Goal: Check status: Check status

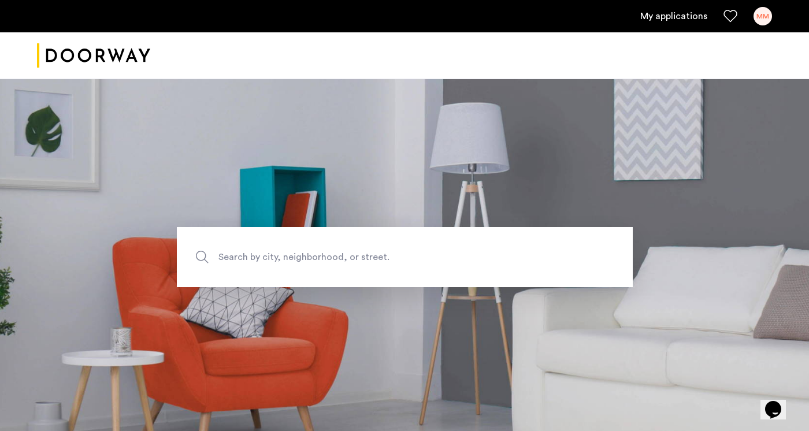
click at [695, 18] on link "My applications" at bounding box center [673, 16] width 67 height 14
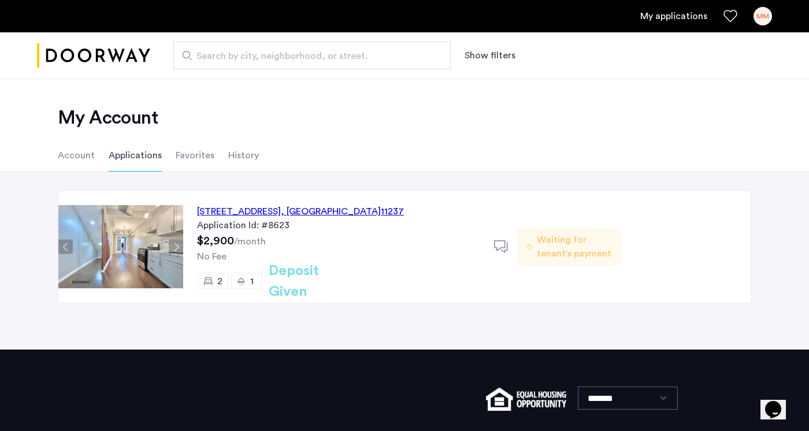
click at [297, 217] on div "1516 Gates Avenue, Unit 2R, Brooklyn , NY 11237" at bounding box center [300, 212] width 207 height 14
click at [563, 248] on span "Waiting for tenant's payment" at bounding box center [574, 247] width 75 height 28
click at [581, 245] on span "Waiting for tenant's payment" at bounding box center [574, 247] width 75 height 28
click at [62, 156] on li "Account" at bounding box center [76, 155] width 37 height 32
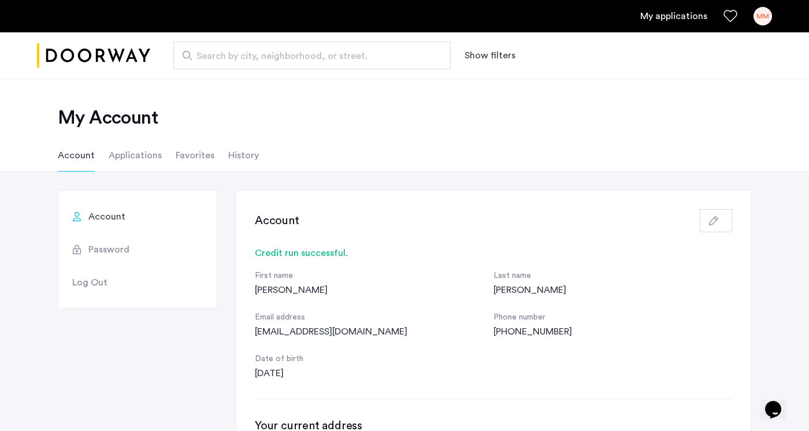
click at [138, 160] on li "Applications" at bounding box center [135, 155] width 53 height 32
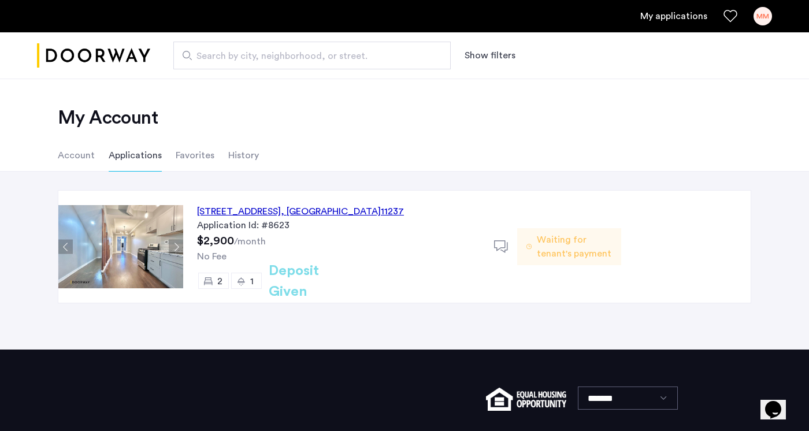
click at [188, 158] on li "Favorites" at bounding box center [195, 155] width 39 height 32
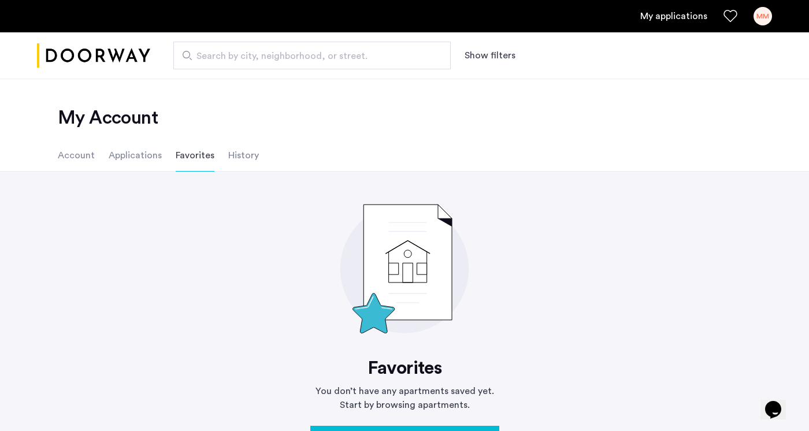
click at [135, 155] on li "Applications" at bounding box center [135, 155] width 53 height 32
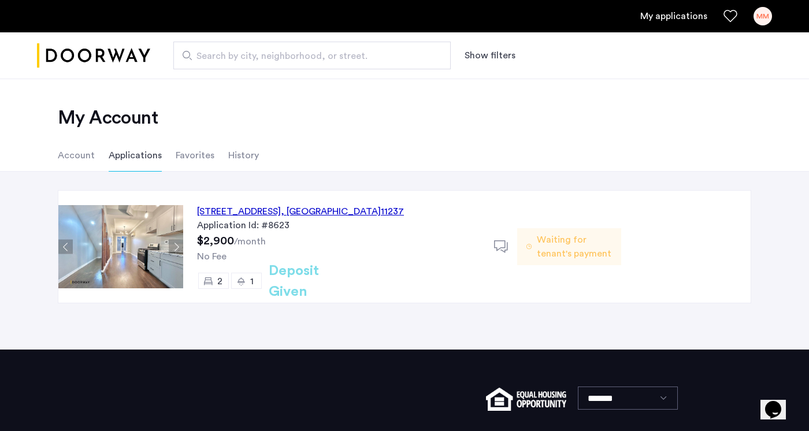
click at [302, 284] on h2 "Deposit Given" at bounding box center [315, 282] width 92 height 42
click at [580, 242] on span "Waiting for tenant's payment" at bounding box center [574, 247] width 75 height 28
click at [501, 244] on icon at bounding box center [501, 247] width 14 height 14
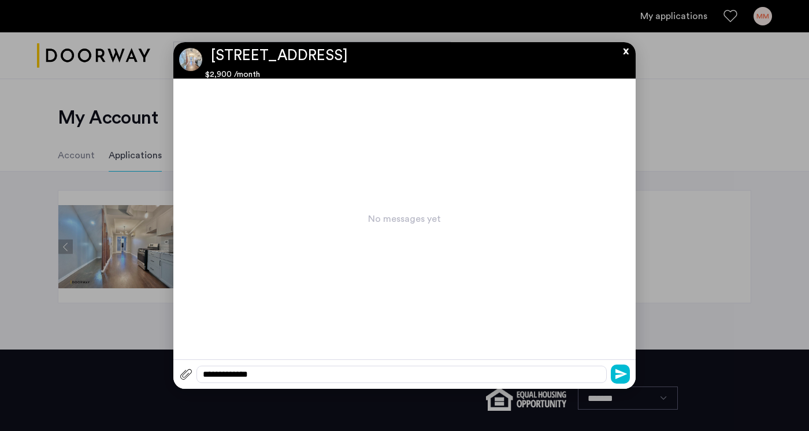
click at [621, 55] on app-conversation "**********" at bounding box center [404, 215] width 462 height 347
click at [623, 51] on button "x" at bounding box center [622, 48] width 17 height 13
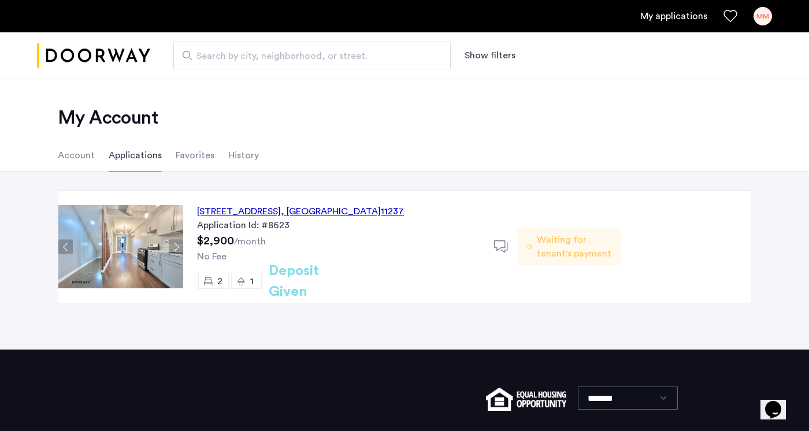
click at [187, 154] on li "Favorites" at bounding box center [195, 155] width 39 height 32
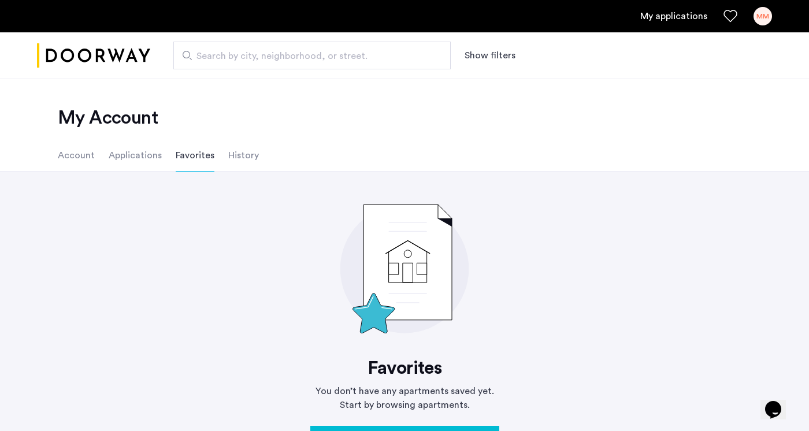
click at [250, 154] on li "History" at bounding box center [243, 155] width 31 height 32
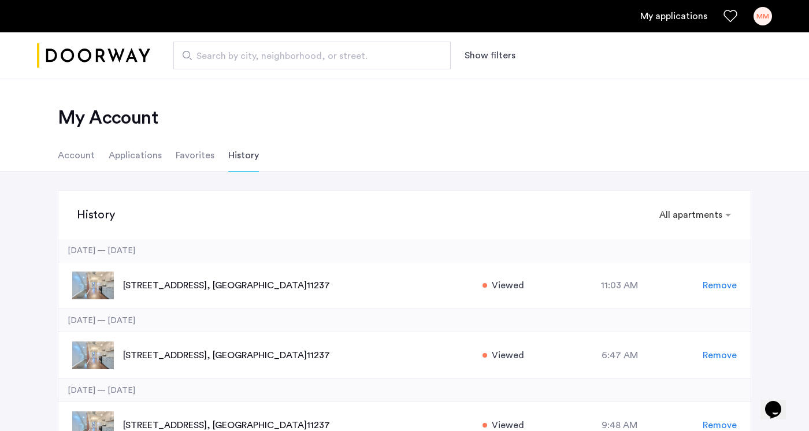
click at [75, 155] on li "Account" at bounding box center [76, 155] width 37 height 32
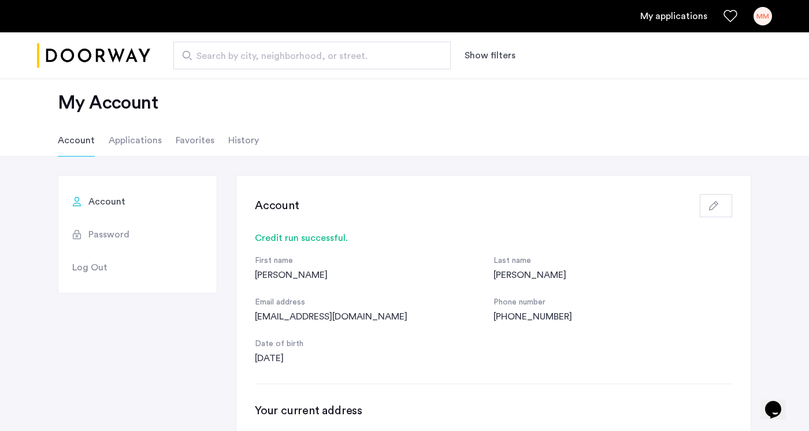
scroll to position [18, 0]
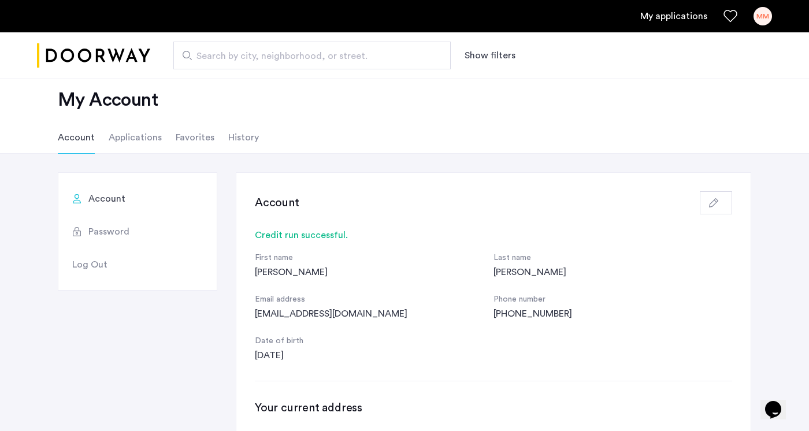
click at [145, 140] on li "Applications" at bounding box center [135, 137] width 53 height 32
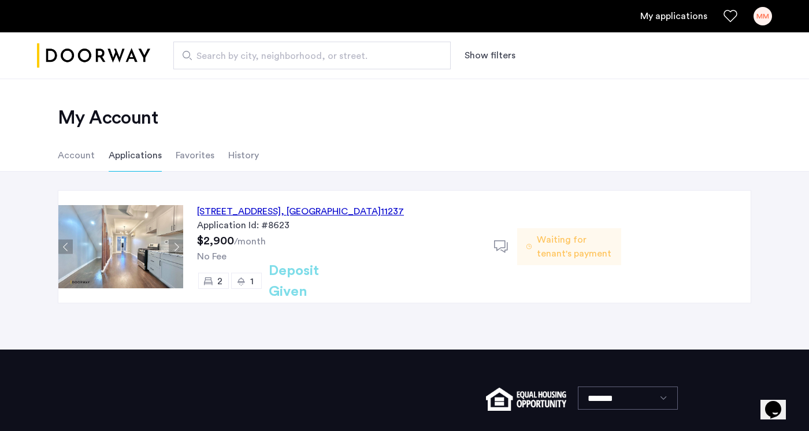
click at [585, 251] on span "Waiting for tenant's payment" at bounding box center [574, 247] width 75 height 28
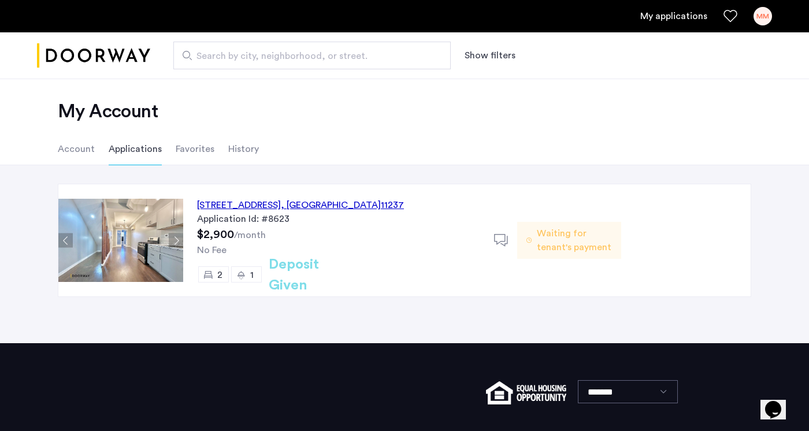
scroll to position [7, 0]
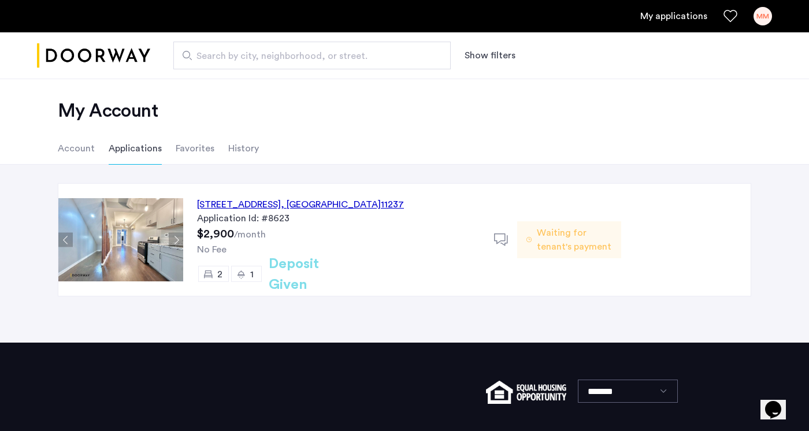
click at [764, 20] on div "MM" at bounding box center [763, 16] width 18 height 18
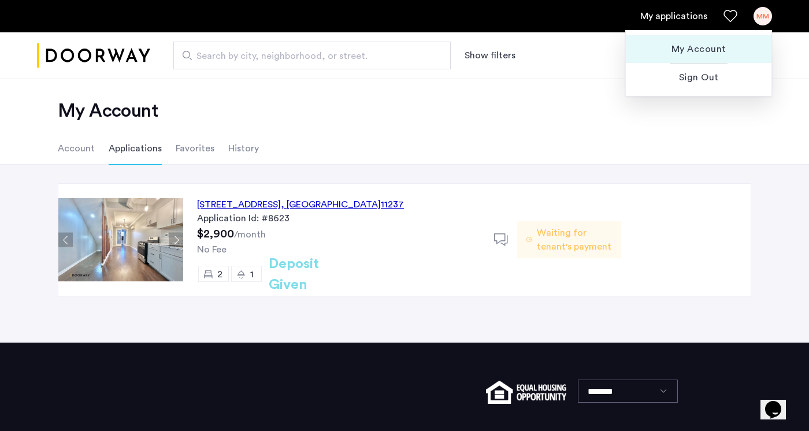
click at [711, 51] on span "My Account" at bounding box center [698, 49] width 127 height 14
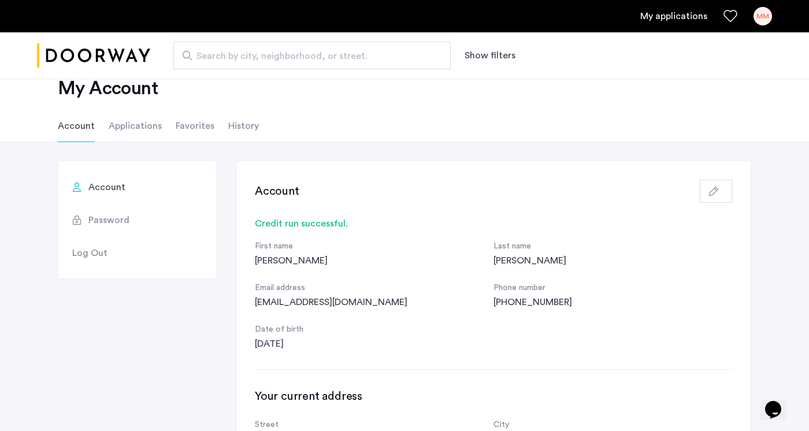
scroll to position [36, 0]
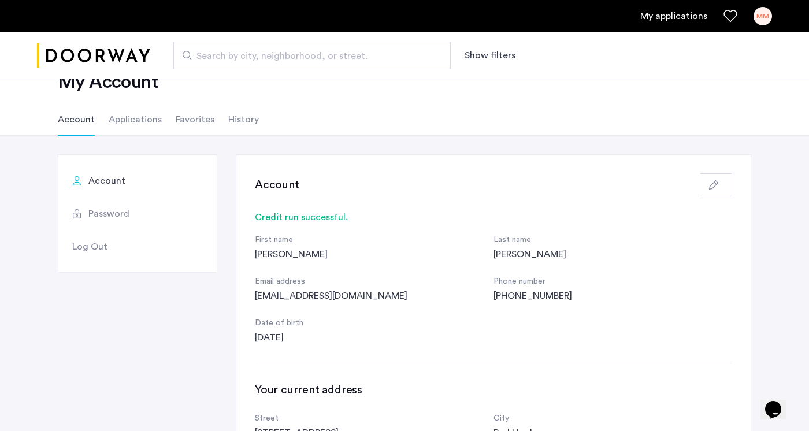
click at [657, 16] on link "My applications" at bounding box center [673, 16] width 67 height 14
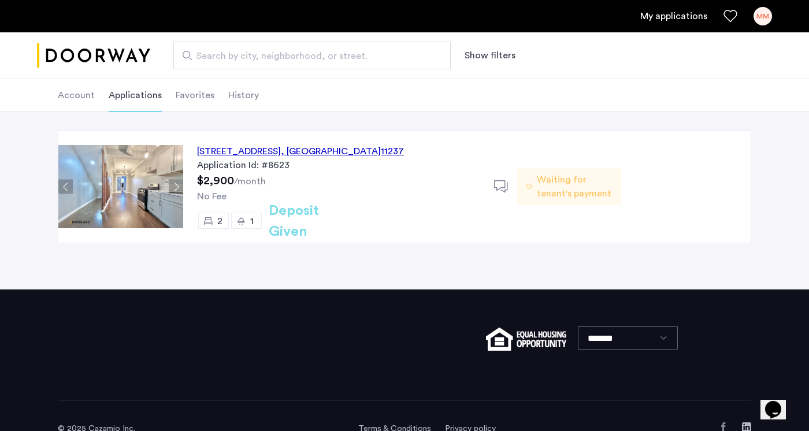
scroll to position [61, 0]
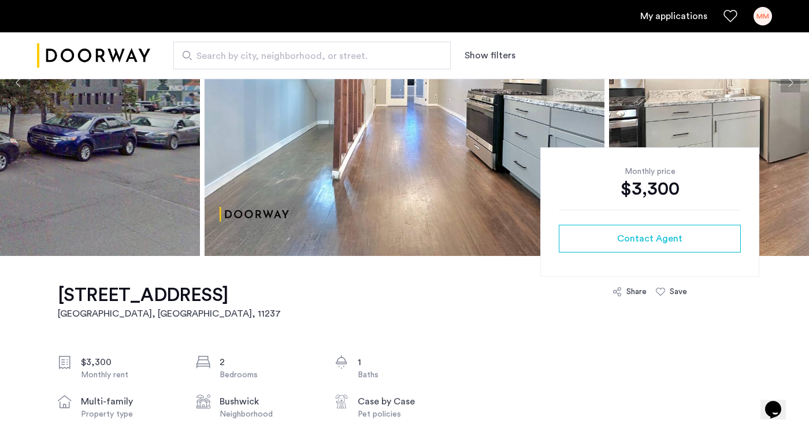
scroll to position [197, 0]
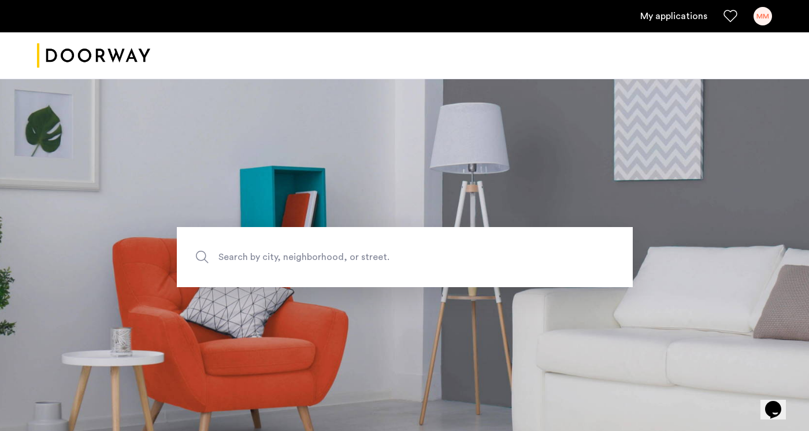
click at [765, 21] on div "MM" at bounding box center [763, 16] width 18 height 18
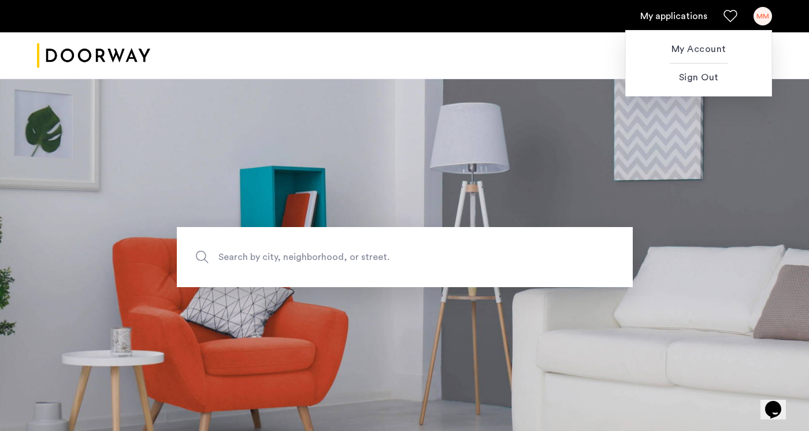
click at [698, 50] on span "My Account" at bounding box center [698, 49] width 127 height 14
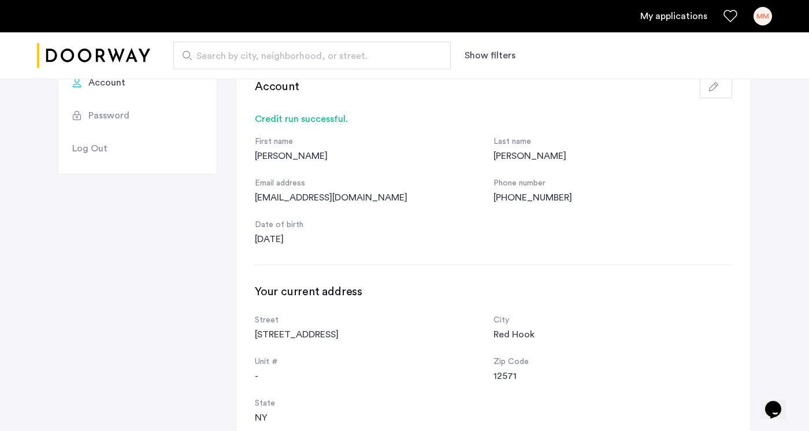
scroll to position [139, 0]
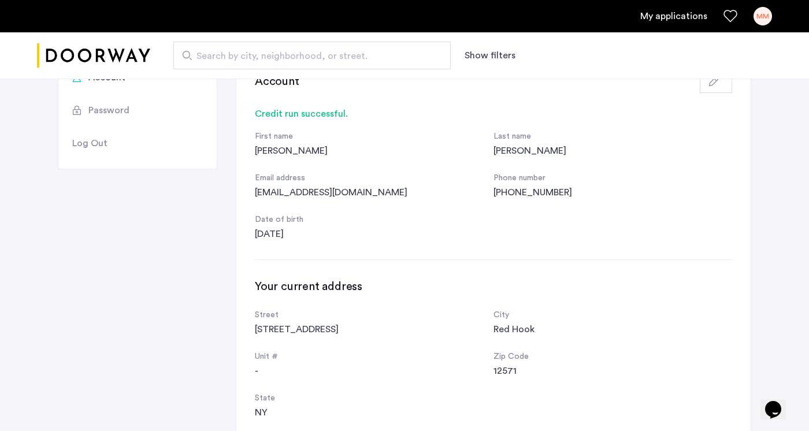
click at [768, 400] on button "Opens Chat This icon Opens the chat window." at bounding box center [773, 410] width 25 height 20
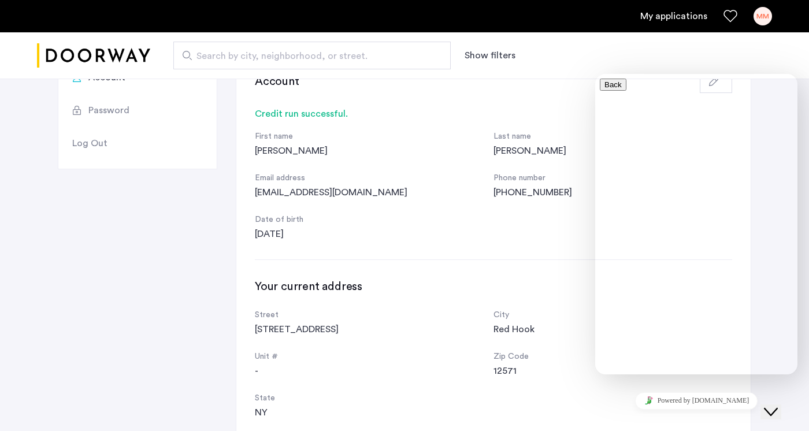
click at [546, 273] on div "Account Credit run successful. First name [PERSON_NAME] Last name [PERSON_NAME]…" at bounding box center [493, 366] width 514 height 630
click at [778, 408] on icon "Chat widget" at bounding box center [771, 412] width 14 height 8
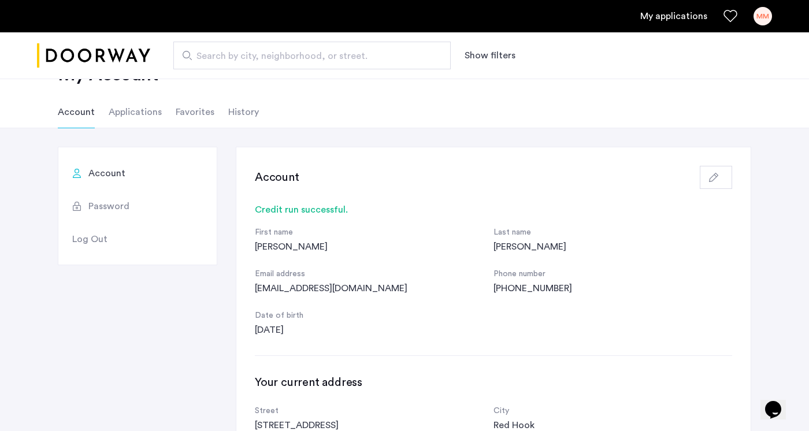
scroll to position [32, 0]
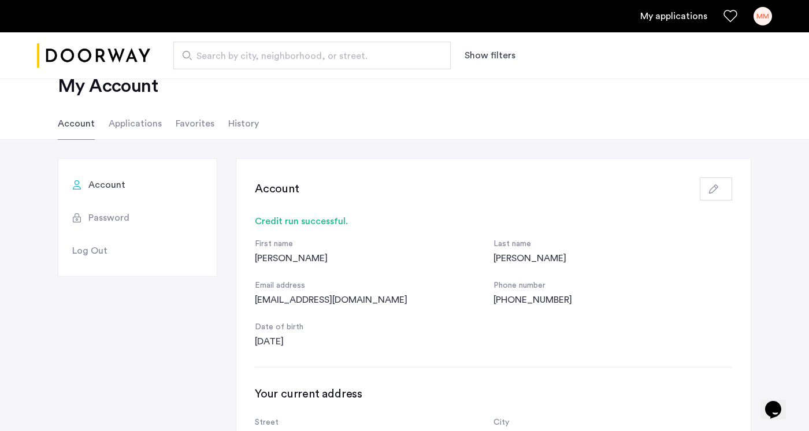
click at [140, 126] on li "Applications" at bounding box center [135, 124] width 53 height 32
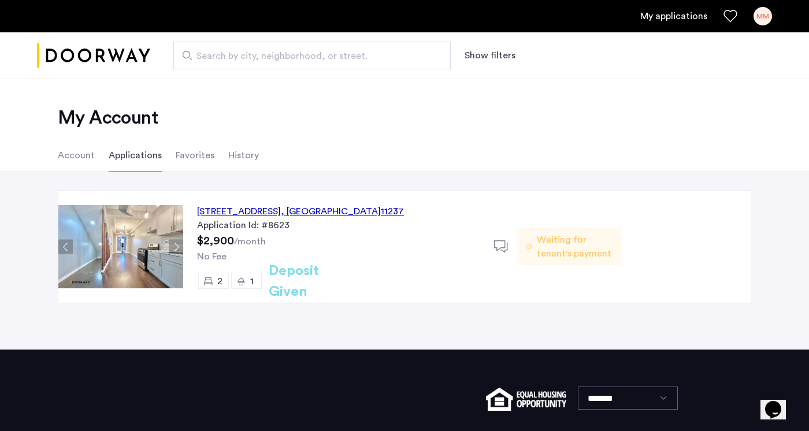
click at [327, 285] on h2 "Deposit Given" at bounding box center [315, 282] width 92 height 42
click at [569, 260] on span "Waiting for tenant's payment" at bounding box center [574, 247] width 75 height 28
click at [502, 254] on icon at bounding box center [501, 247] width 14 height 14
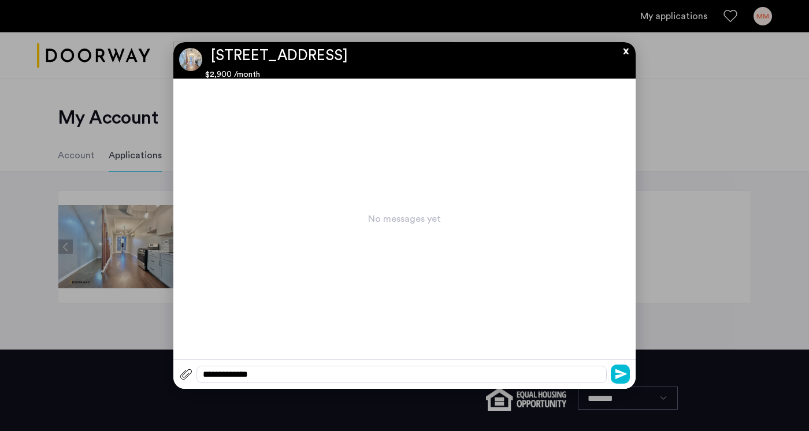
click at [624, 55] on button "x" at bounding box center [622, 48] width 17 height 13
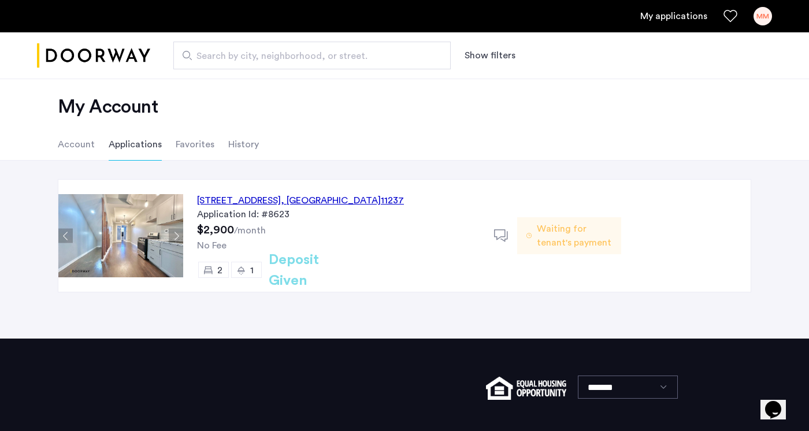
scroll to position [13, 0]
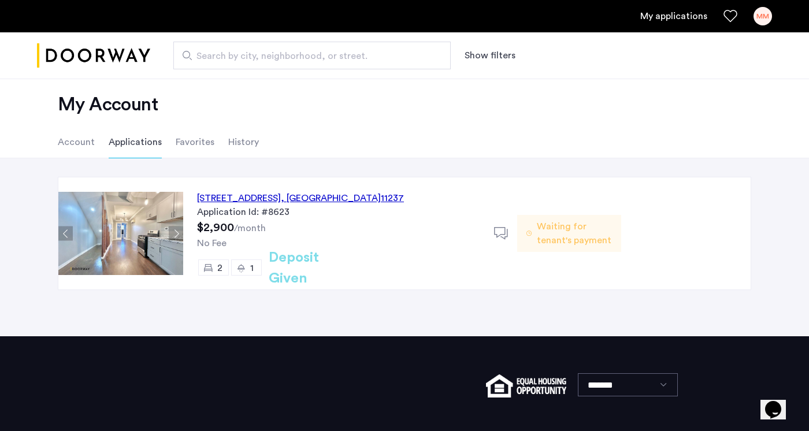
click at [195, 142] on li "Favorites" at bounding box center [195, 142] width 39 height 32
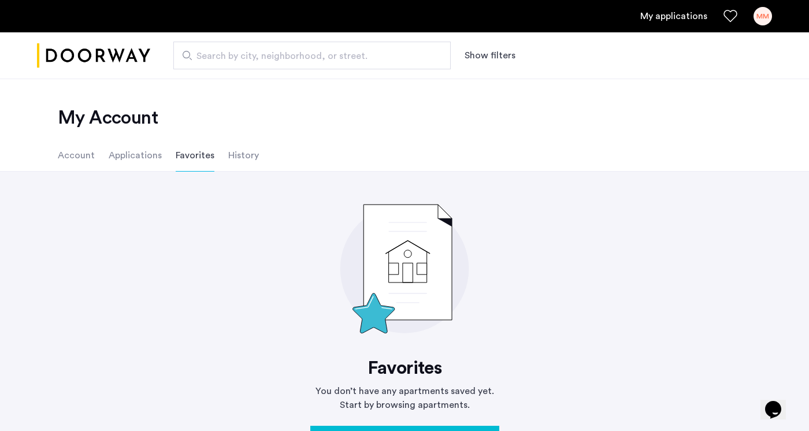
click at [239, 165] on li "History" at bounding box center [243, 155] width 31 height 32
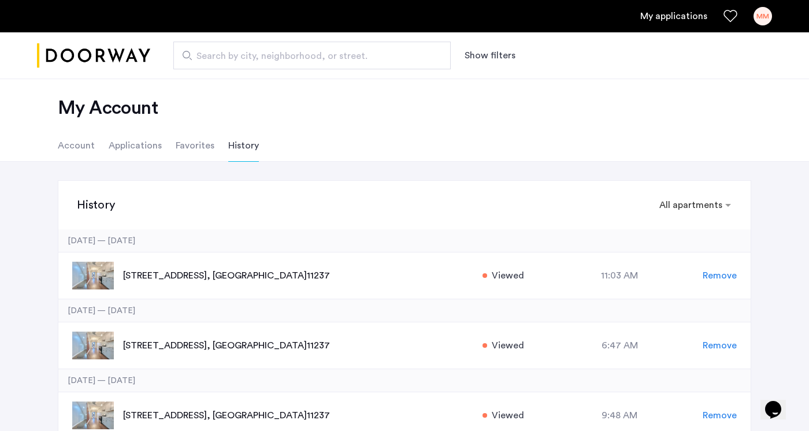
scroll to position [11, 0]
click at [78, 149] on li "Account" at bounding box center [76, 144] width 37 height 32
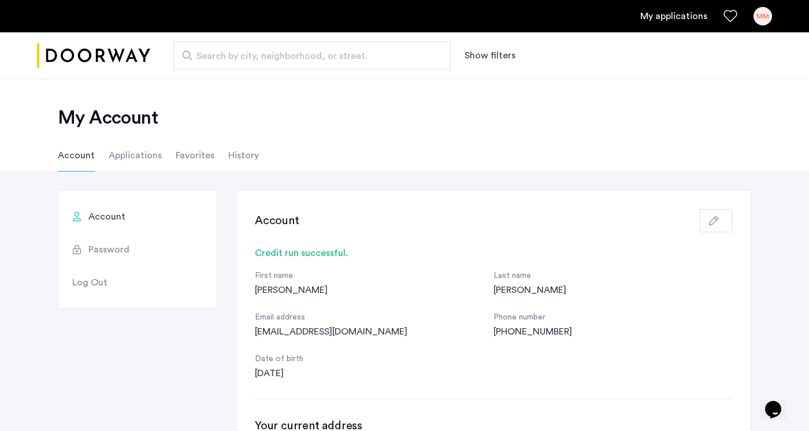
click at [142, 154] on li "Applications" at bounding box center [135, 155] width 53 height 32
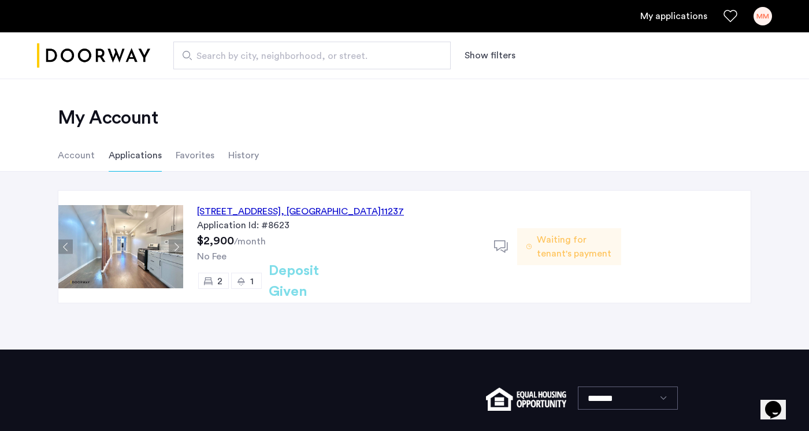
click at [194, 154] on li "Favorites" at bounding box center [195, 155] width 39 height 32
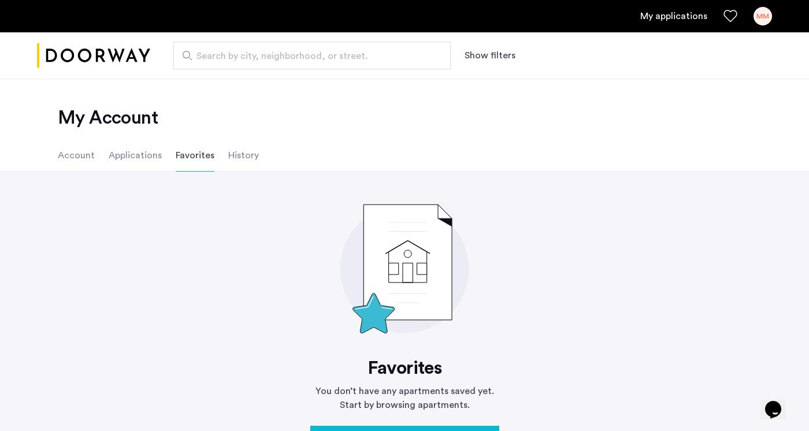
click at [247, 162] on li "History" at bounding box center [243, 155] width 31 height 32
